Goal: Transaction & Acquisition: Book appointment/travel/reservation

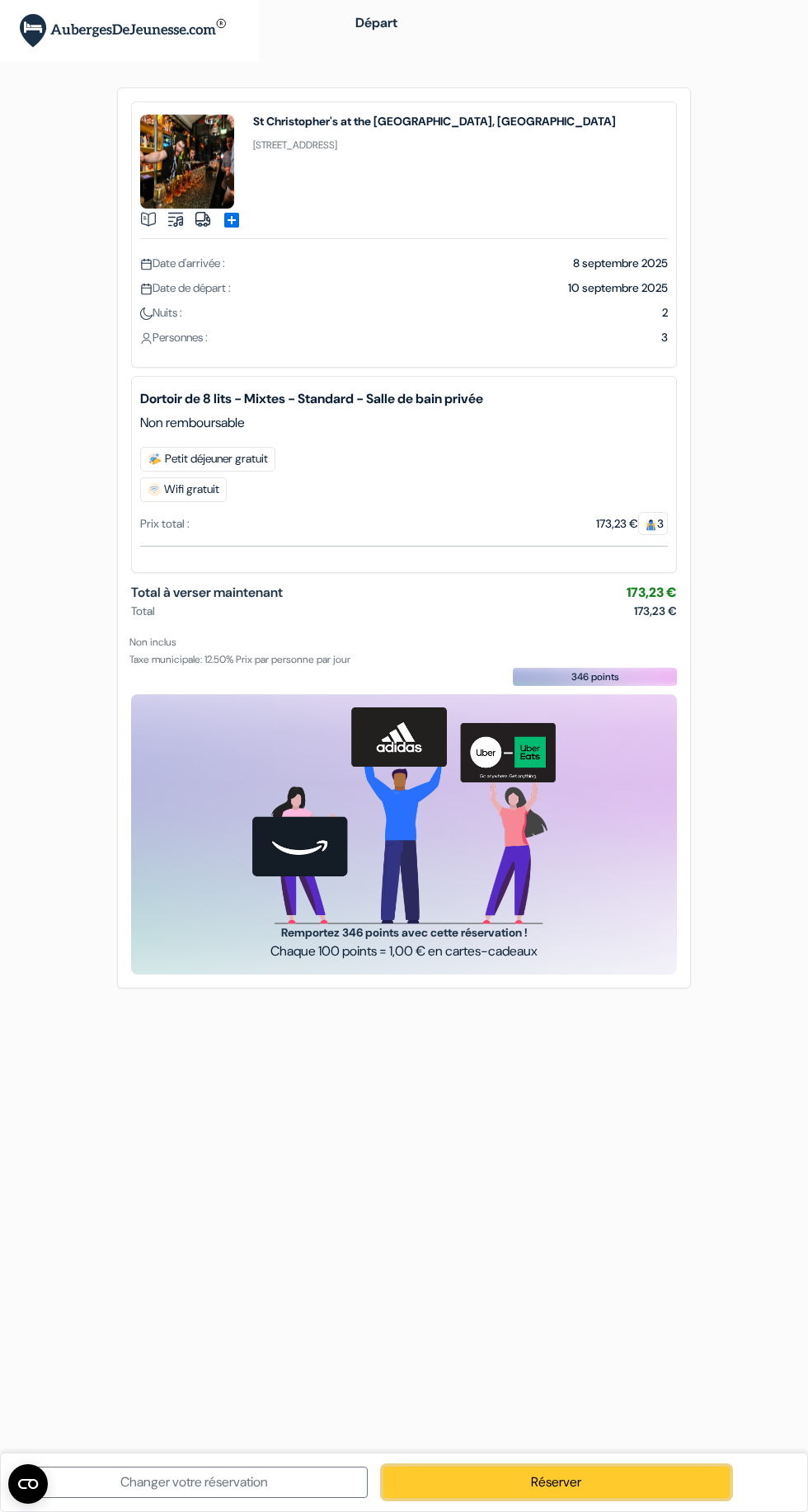
click at [597, 1478] on link "Réserver" at bounding box center [557, 1482] width 347 height 31
click at [572, 1475] on link "Réserver" at bounding box center [557, 1482] width 347 height 31
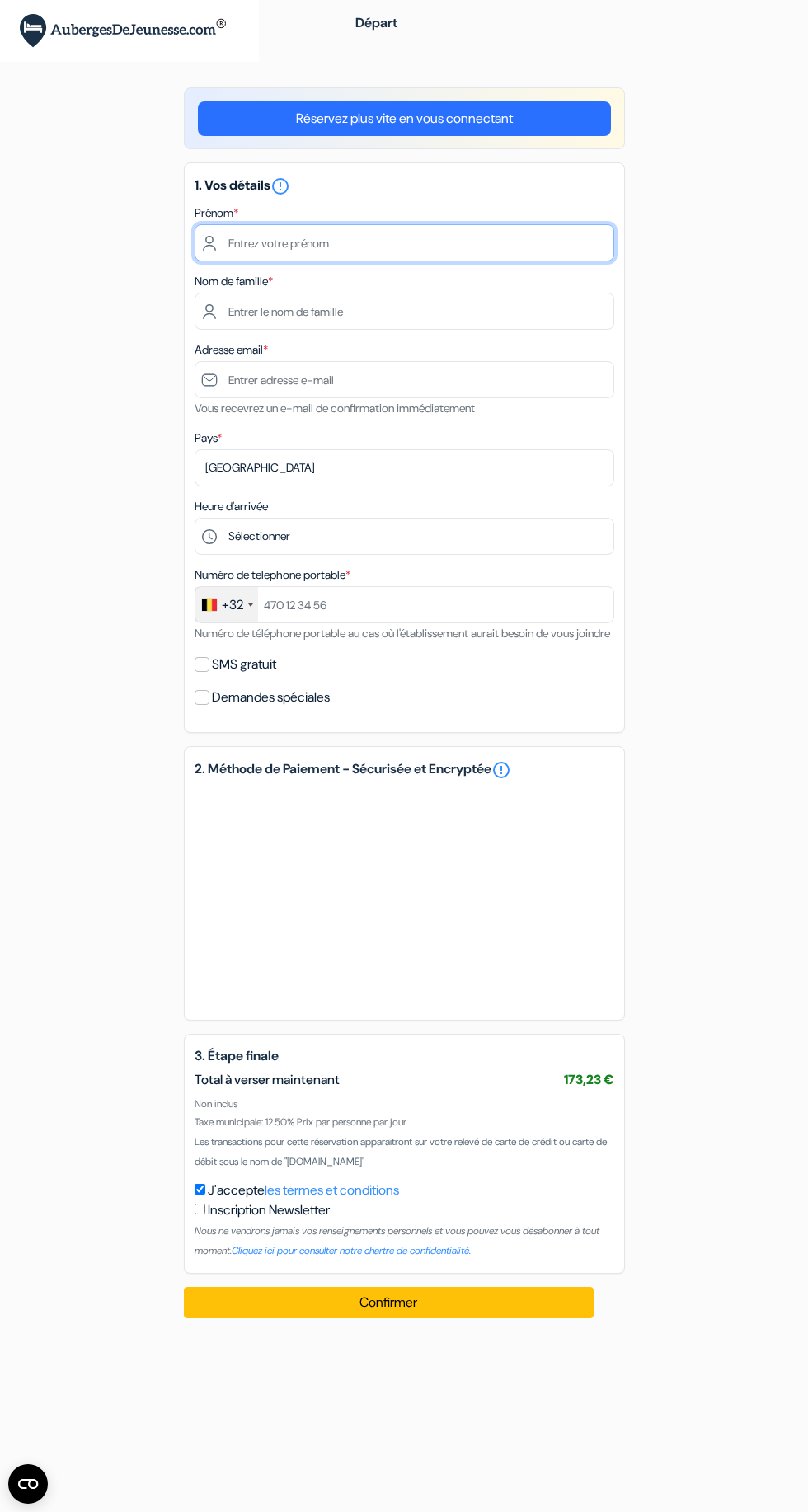
click at [294, 243] on input "text" at bounding box center [404, 243] width 420 height 37
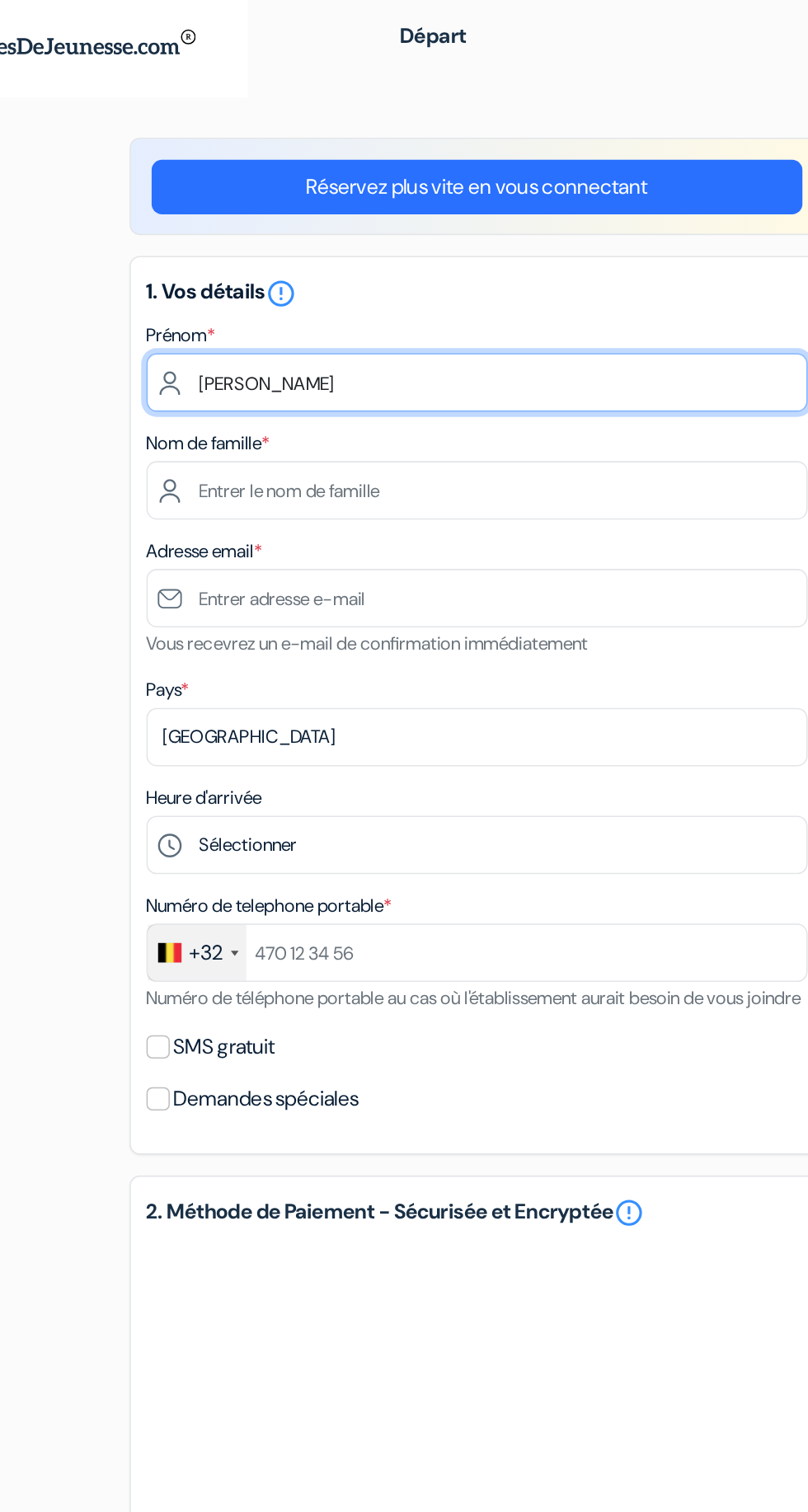
type input "Gilles"
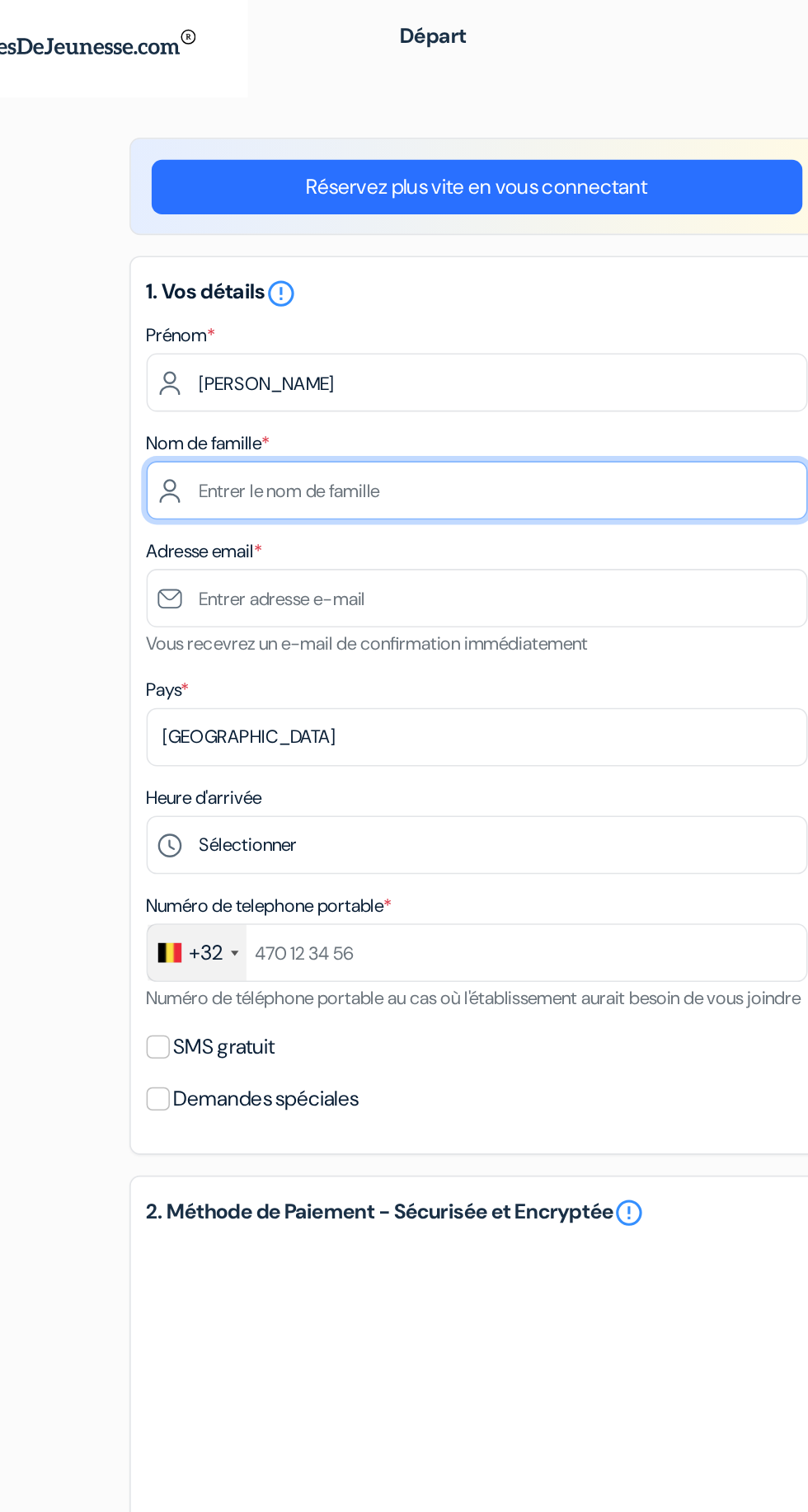
click at [287, 305] on input "text" at bounding box center [404, 311] width 420 height 37
type input "Devillers"
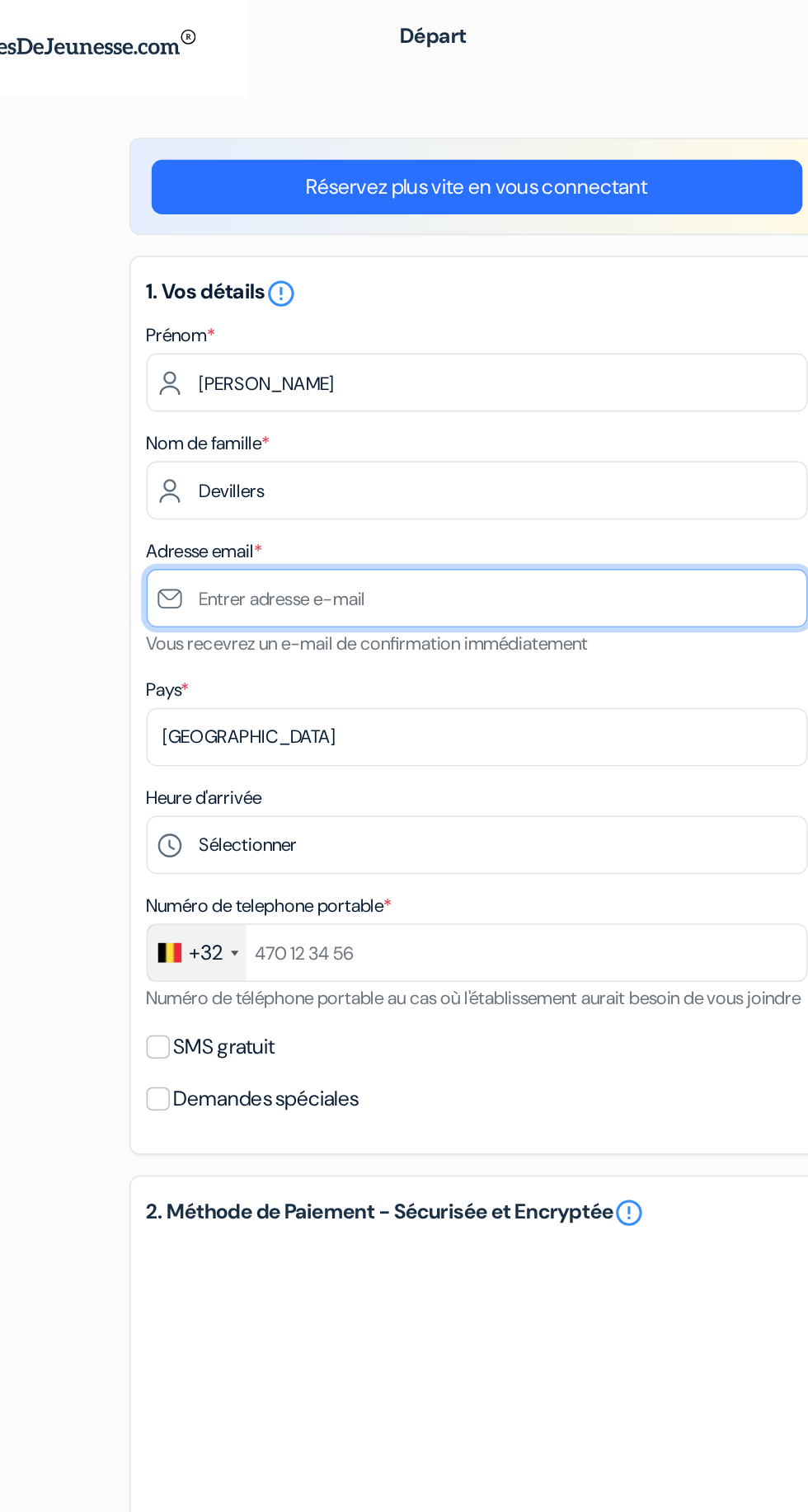
click at [280, 374] on input "text" at bounding box center [404, 379] width 420 height 37
type input "Debillersgill"
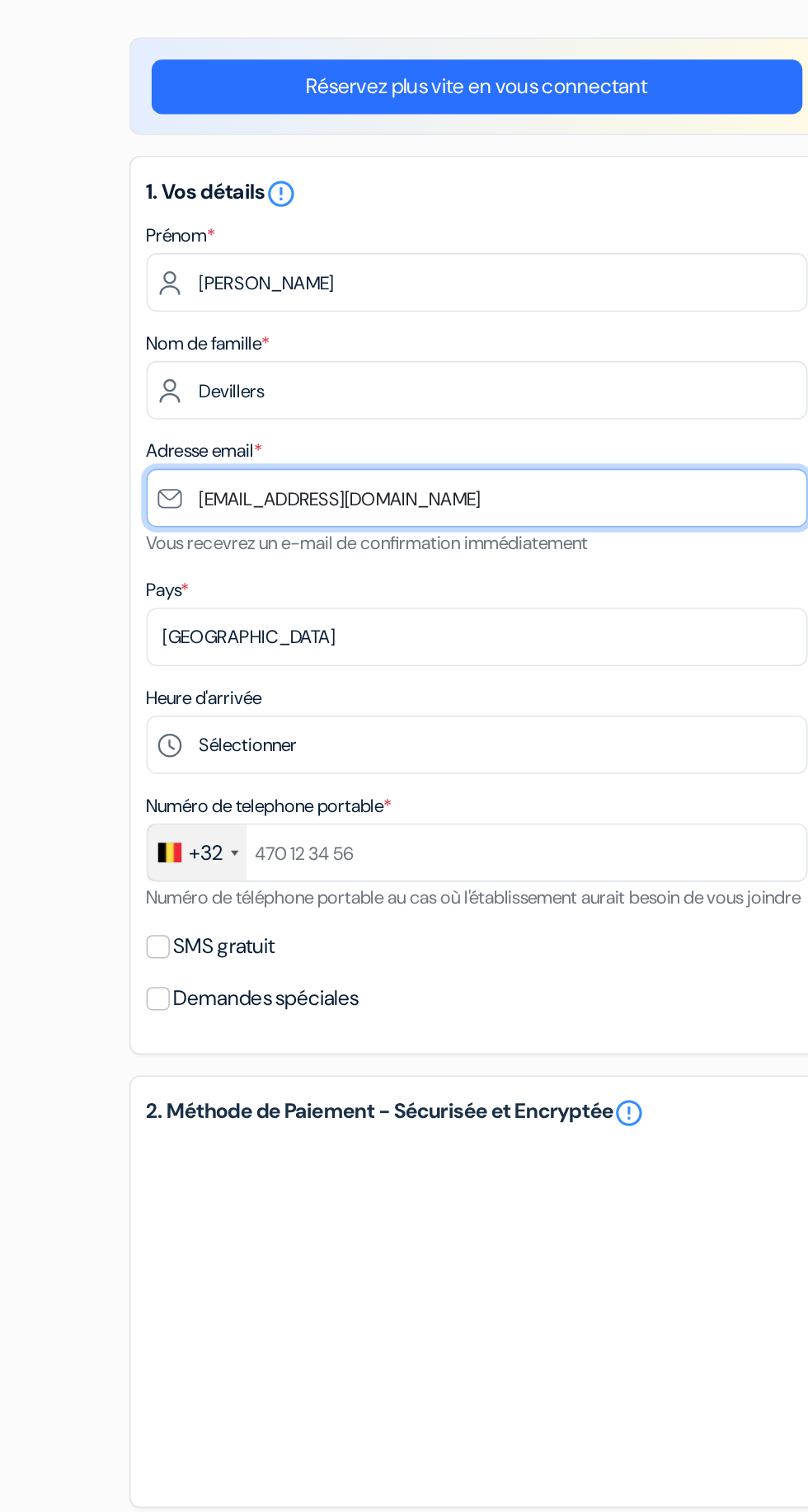
type input "devillersgilles@yahoo.fr"
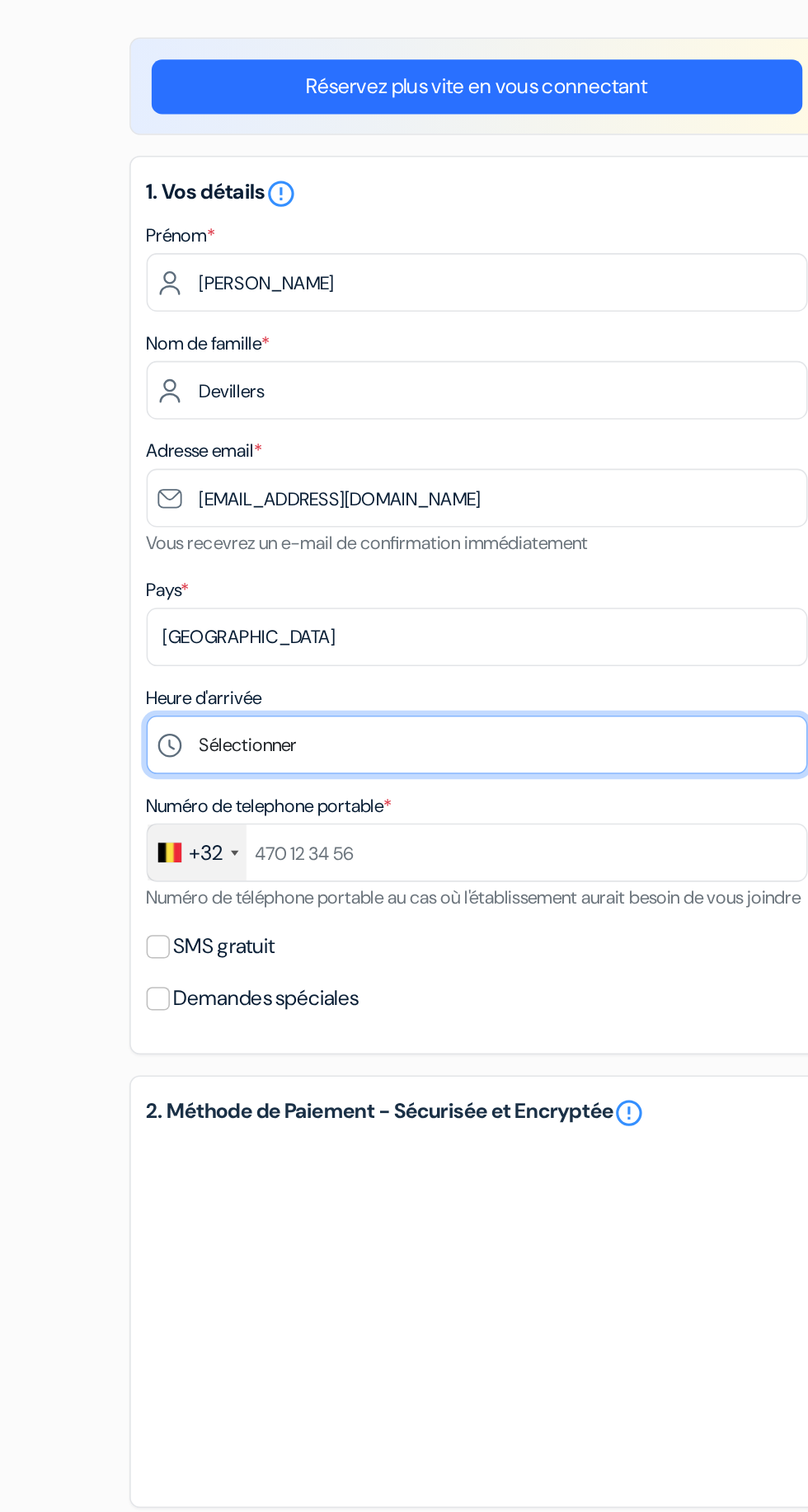
click at [399, 531] on select "Sélectionner 1:00 2:00 3:00 4:00 5:00 6:00 7:00 8:00 9:00 10:00 11:00 12:00 13:…" at bounding box center [404, 536] width 420 height 37
select select "20"
click at [195, 519] on select "Sélectionner 1:00 2:00 3:00 4:00 5:00 6:00 7:00 8:00 9:00 10:00 11:00 12:00 13:…" at bounding box center [404, 536] width 420 height 37
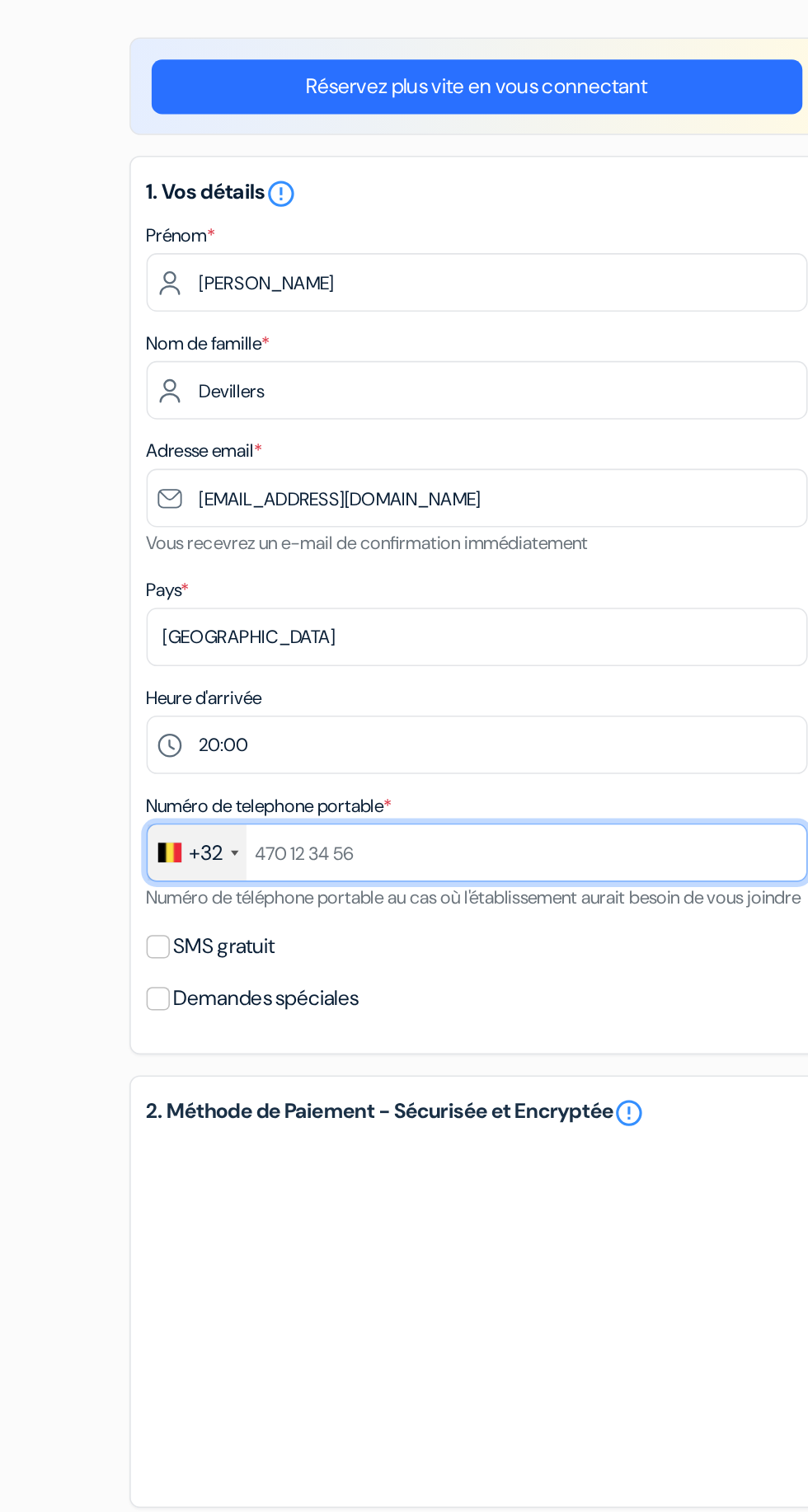
click at [445, 606] on input "text" at bounding box center [404, 605] width 420 height 37
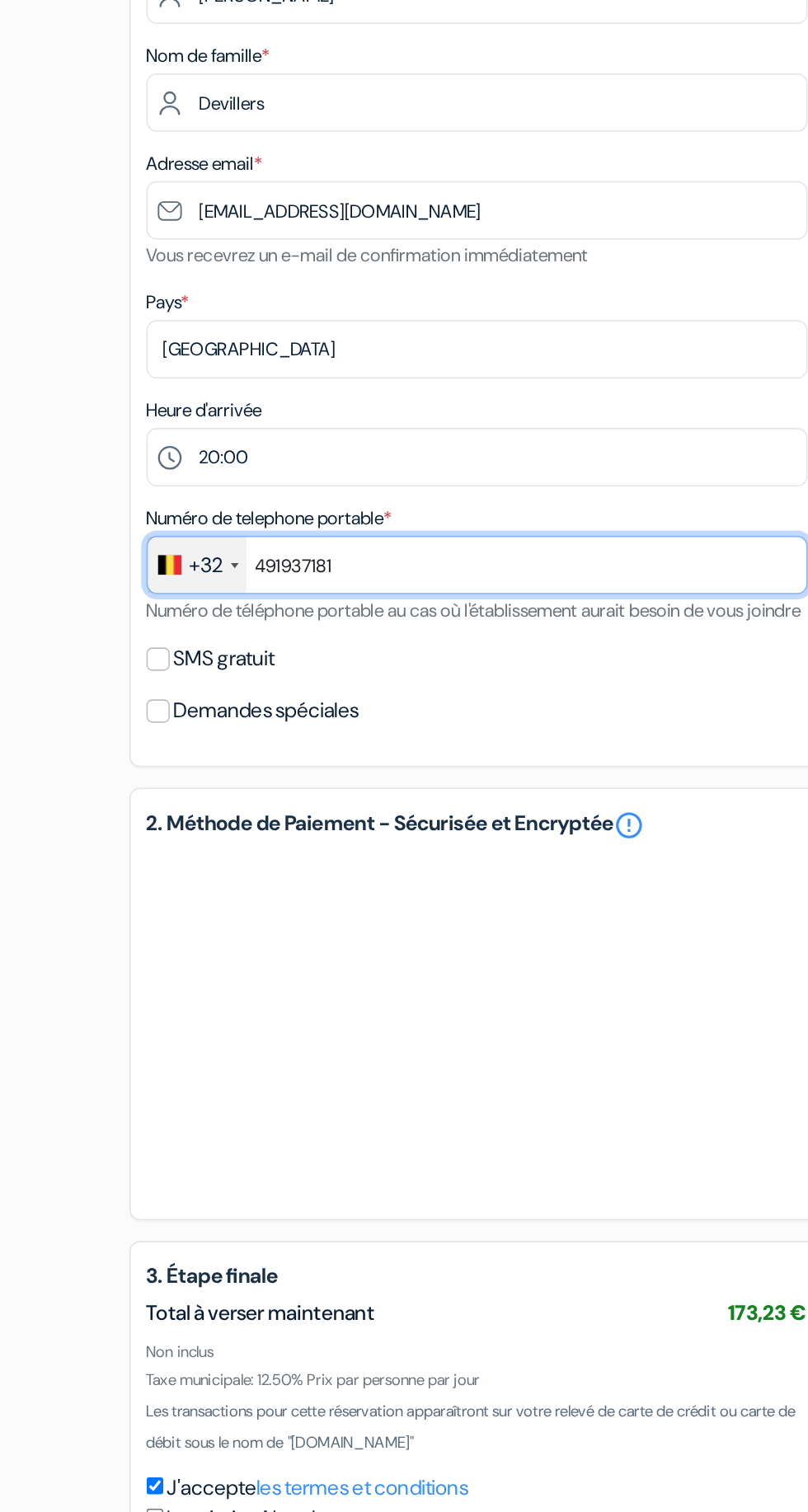
type input "491937181"
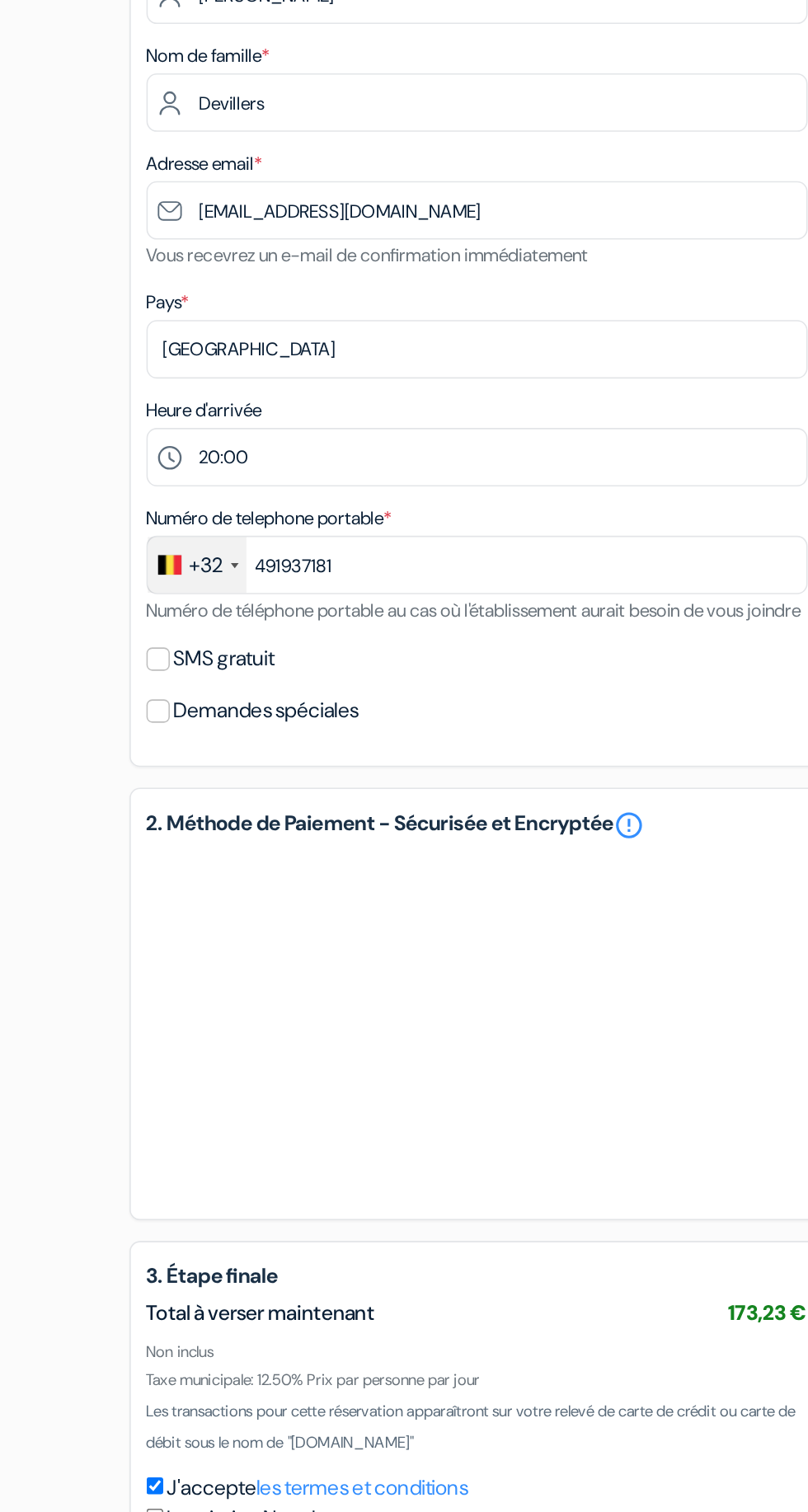
click at [143, 695] on div "add_box St Christopher's at the Winston, Amsterdam Warmoesstraat 129, Amsterdam…" at bounding box center [404, 709] width 594 height 1244
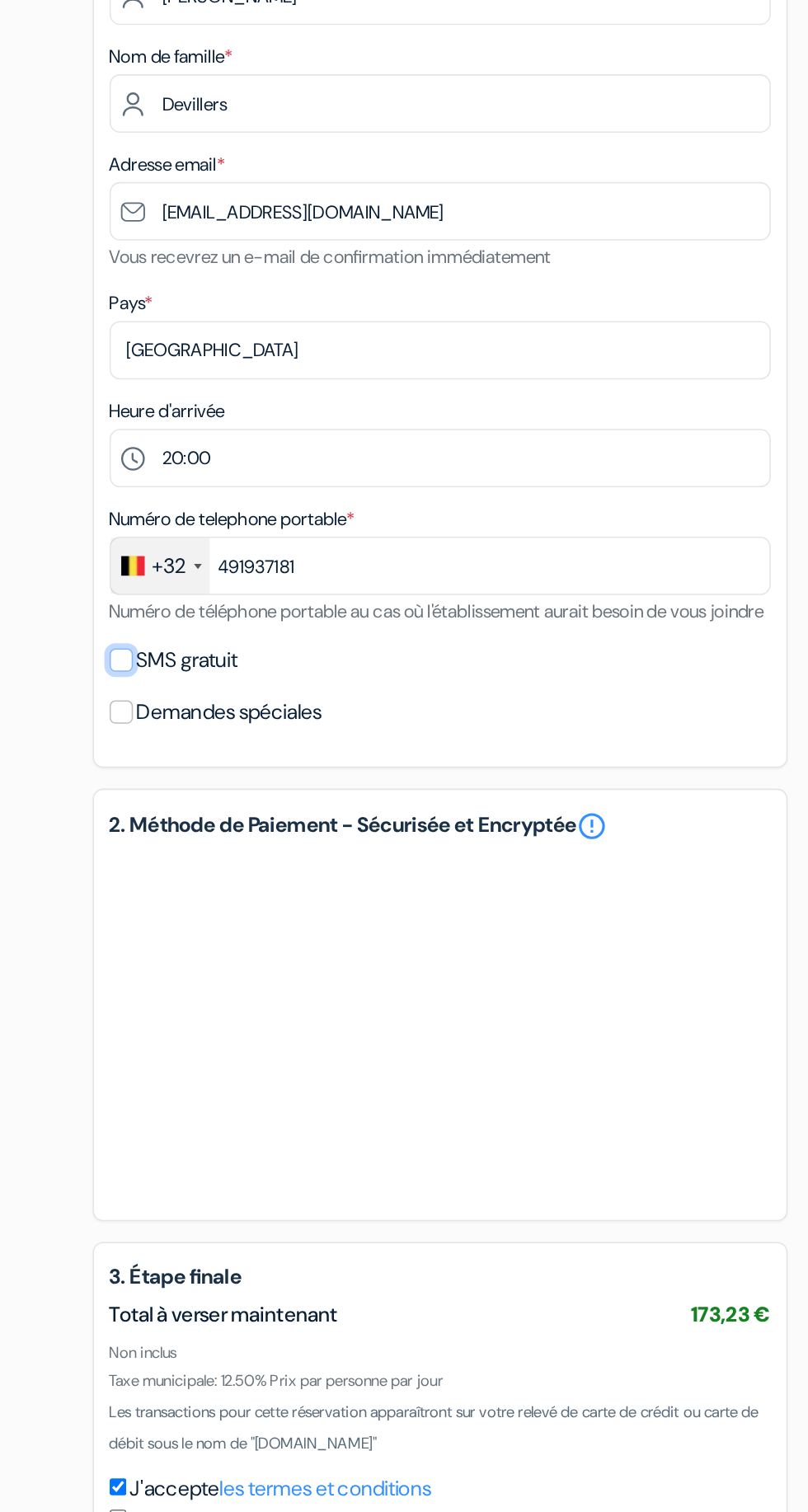
click at [202, 672] on input "SMS gratuit" at bounding box center [202, 665] width 15 height 15
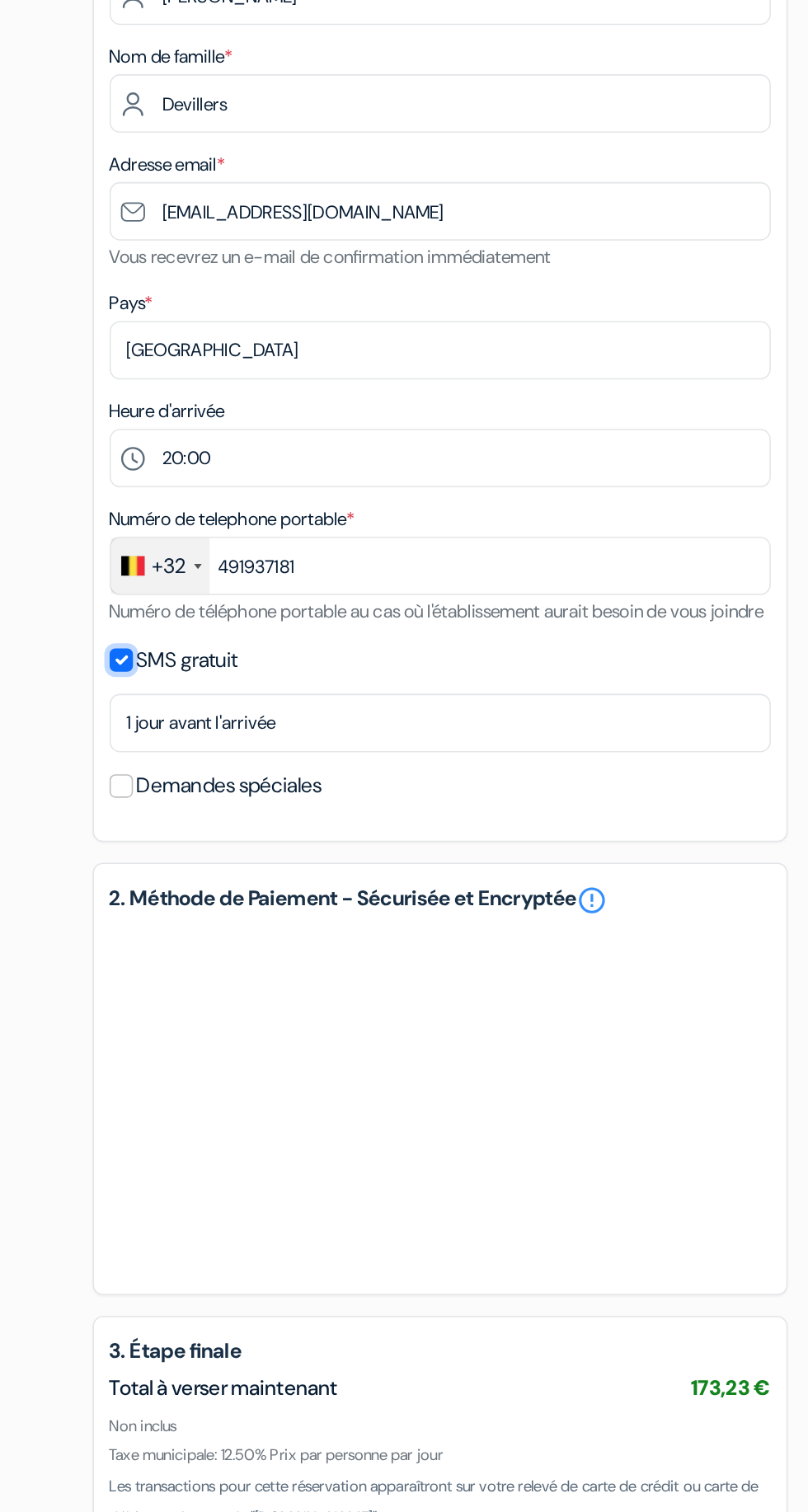
click at [195, 672] on input "SMS gratuit" at bounding box center [202, 665] width 15 height 15
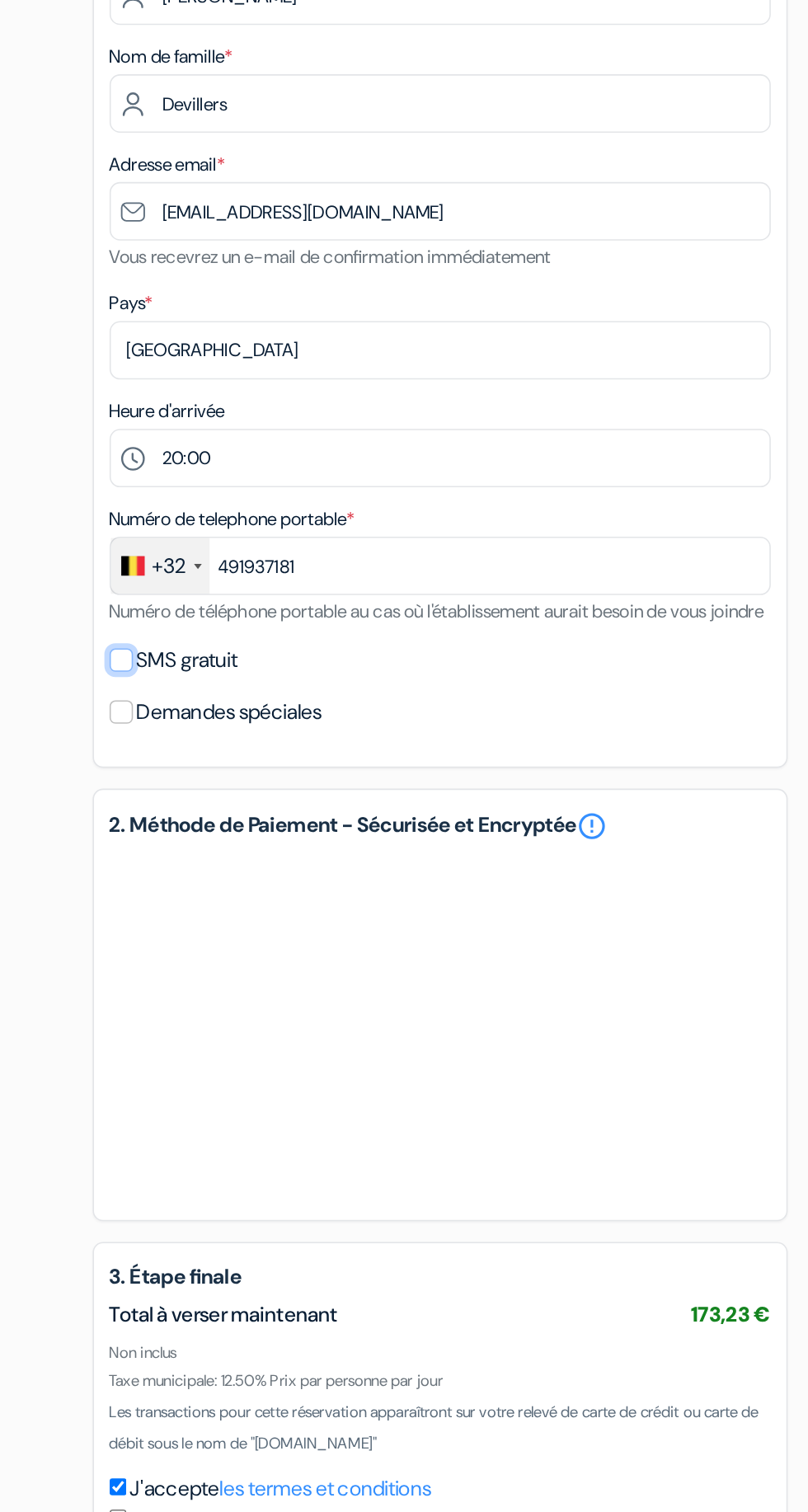
click at [204, 672] on input "SMS gratuit" at bounding box center [202, 665] width 15 height 15
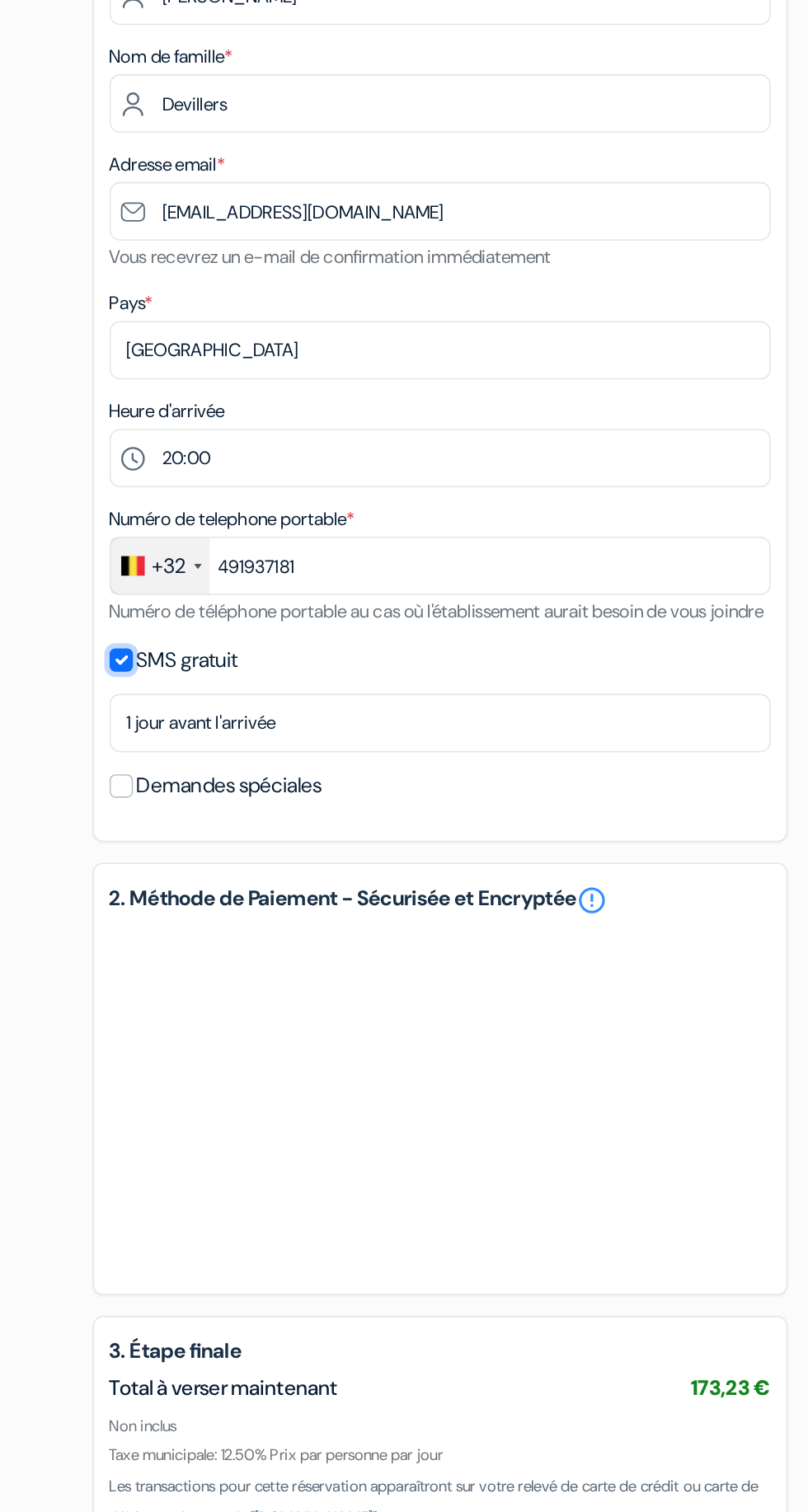
click at [202, 672] on input "SMS gratuit" at bounding box center [202, 665] width 15 height 15
checkbox input "false"
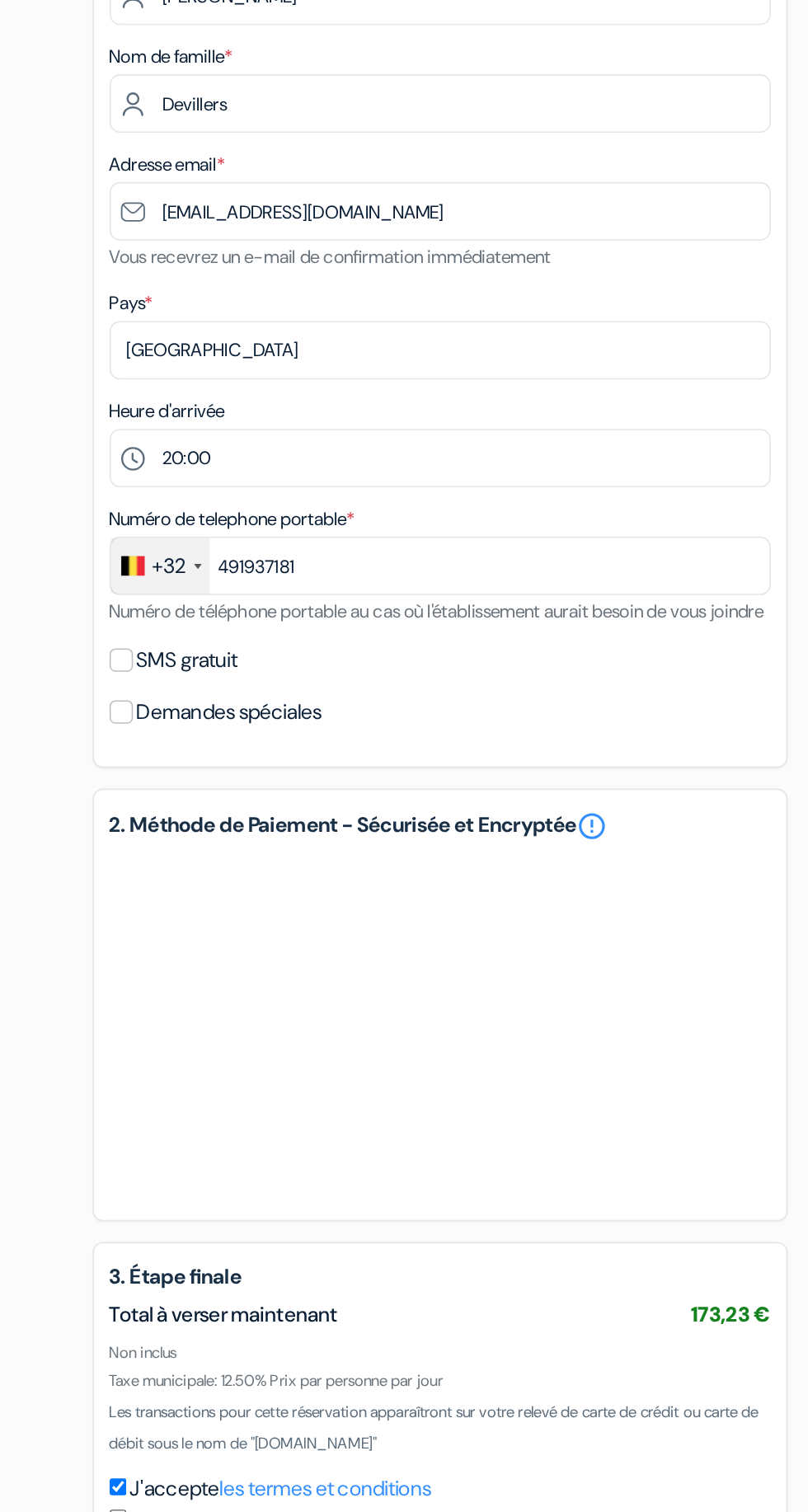
click at [221, 709] on label "Demandes spéciales" at bounding box center [271, 696] width 118 height 23
click at [209, 705] on input "Demandes spéciales" at bounding box center [202, 697] width 15 height 15
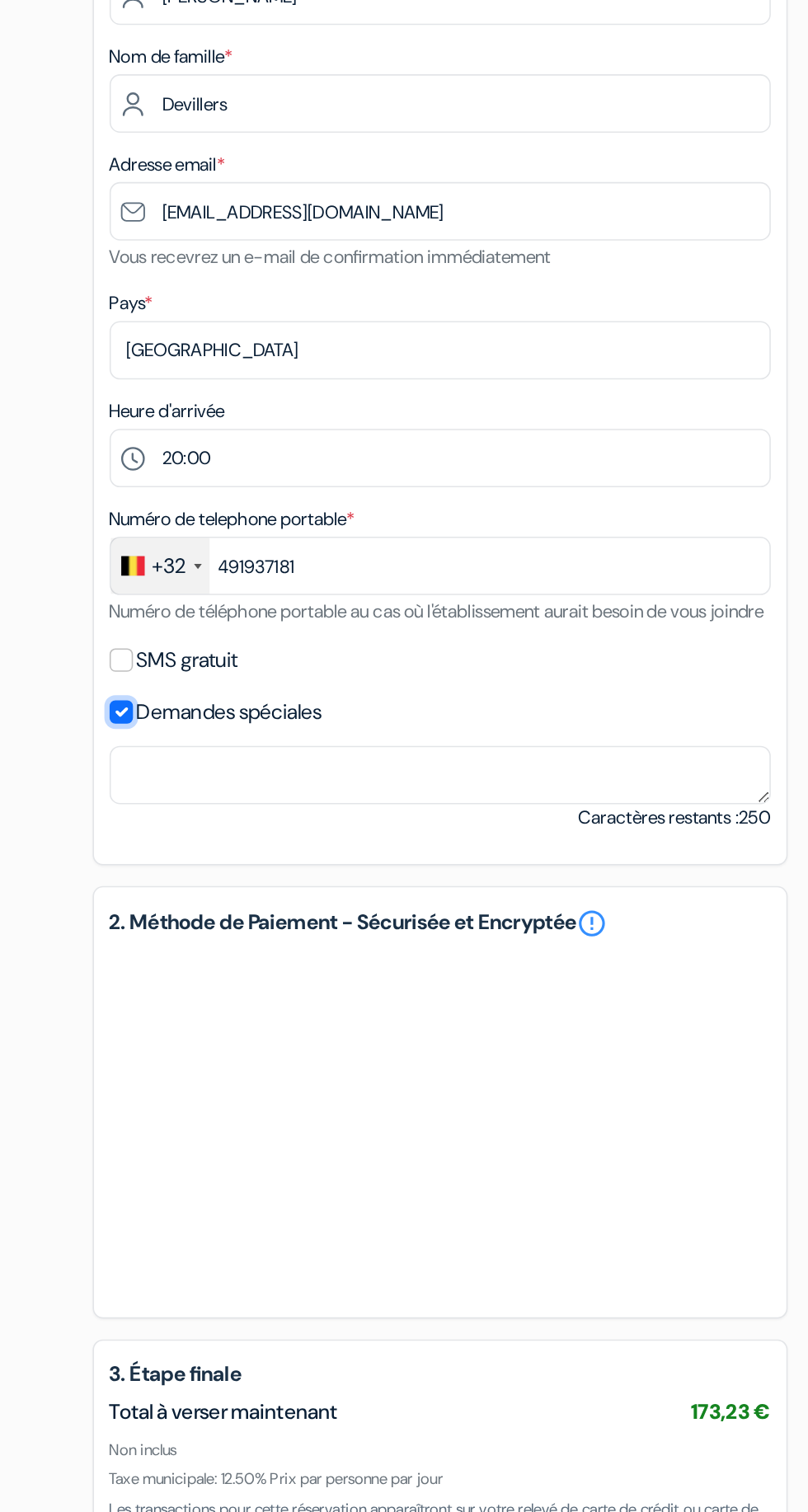
click at [202, 705] on input "Demandes spéciales" at bounding box center [202, 697] width 15 height 15
checkbox input "false"
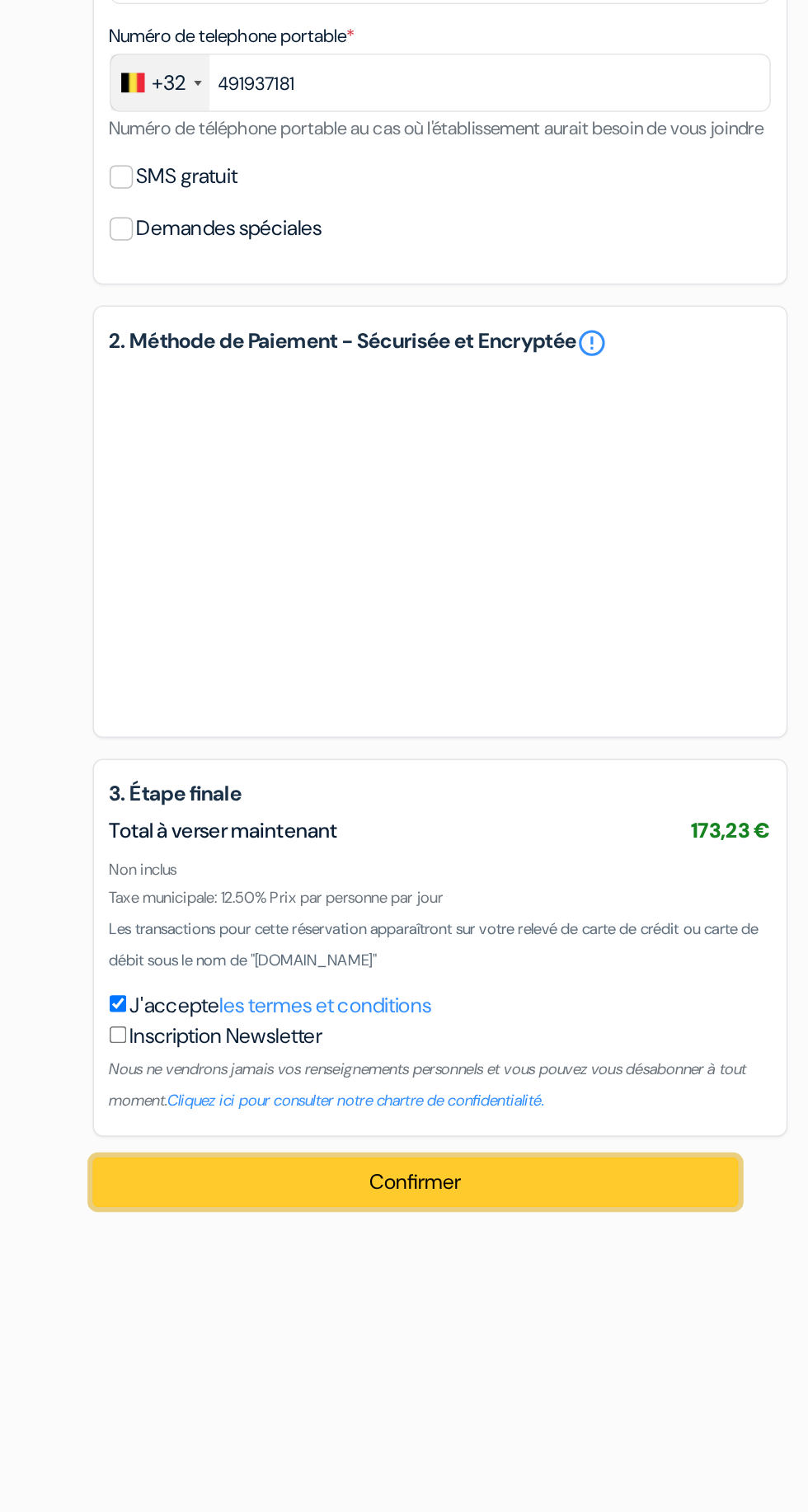
click at [475, 1318] on button "Confirmer Loading..." at bounding box center [389, 1303] width 411 height 31
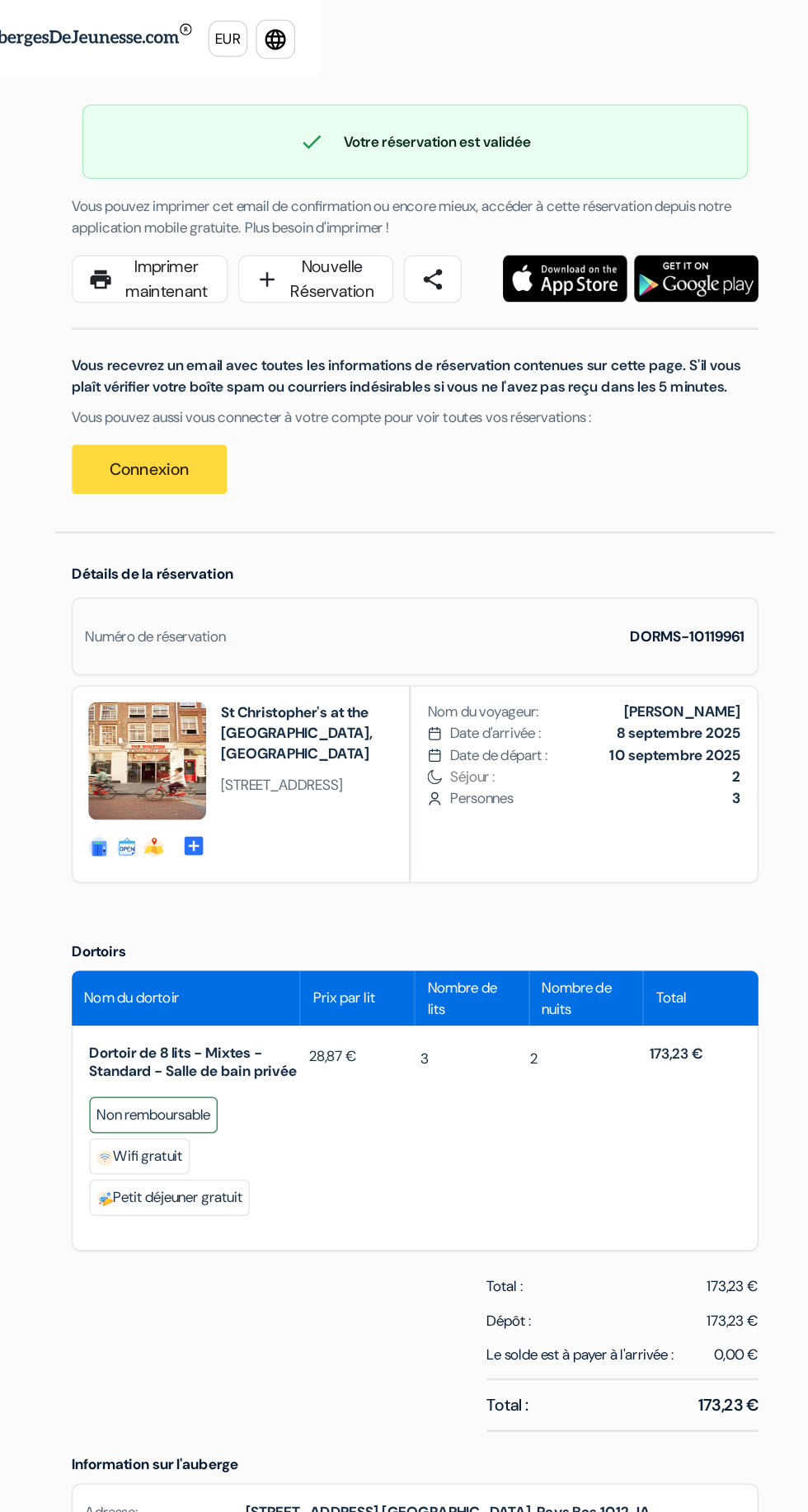
click at [620, 223] on img at bounding box center [628, 222] width 99 height 37
click at [194, 387] on link "Connexion" at bounding box center [192, 375] width 124 height 40
